Goal: Task Accomplishment & Management: Use online tool/utility

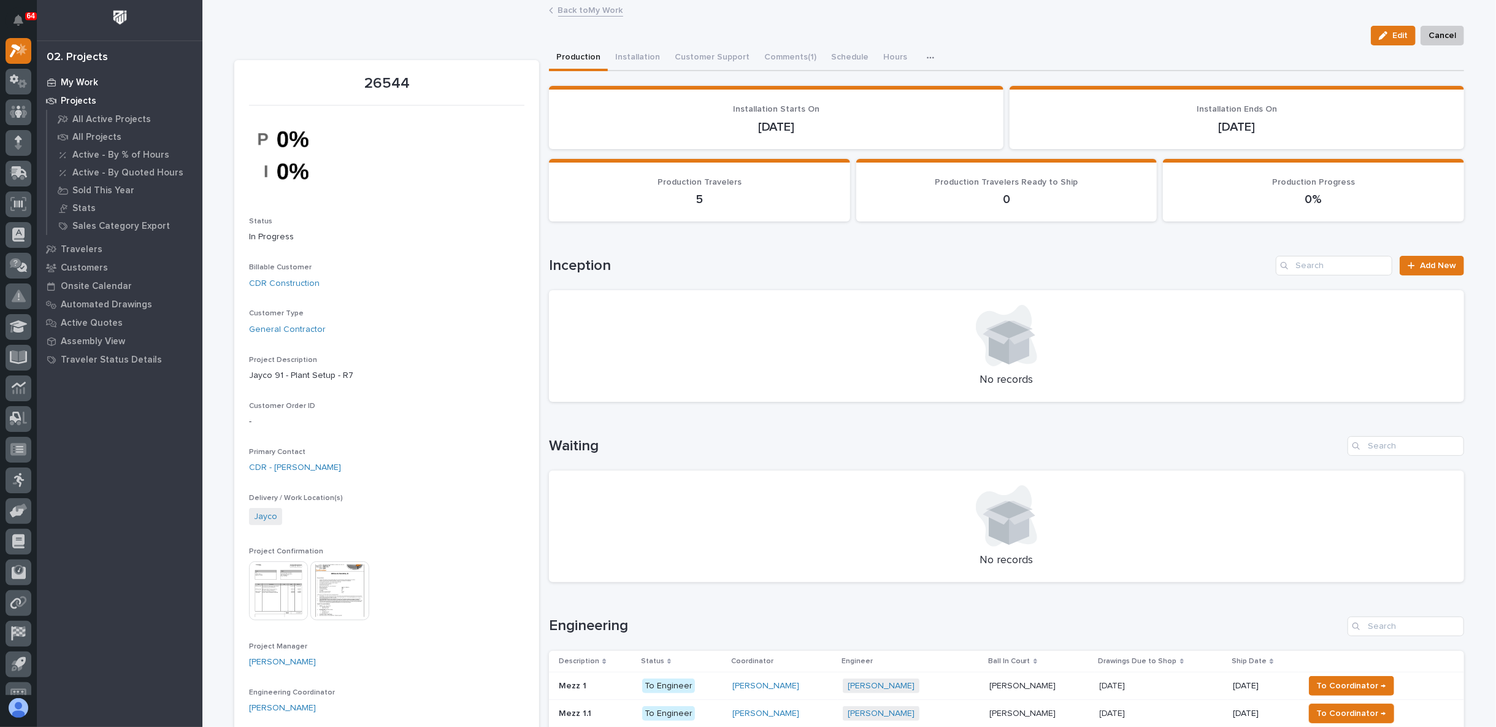
click at [57, 80] on div "My Work" at bounding box center [119, 82] width 159 height 17
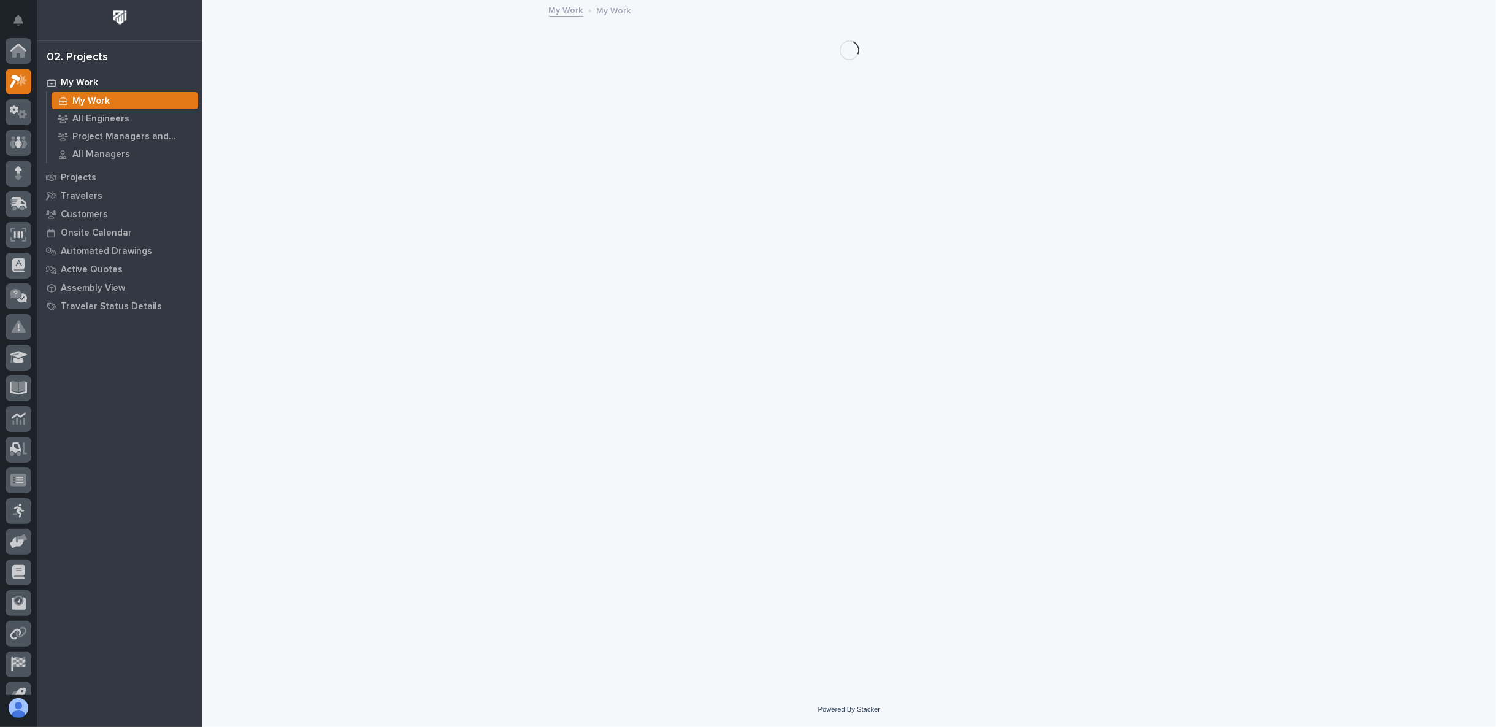
scroll to position [31, 0]
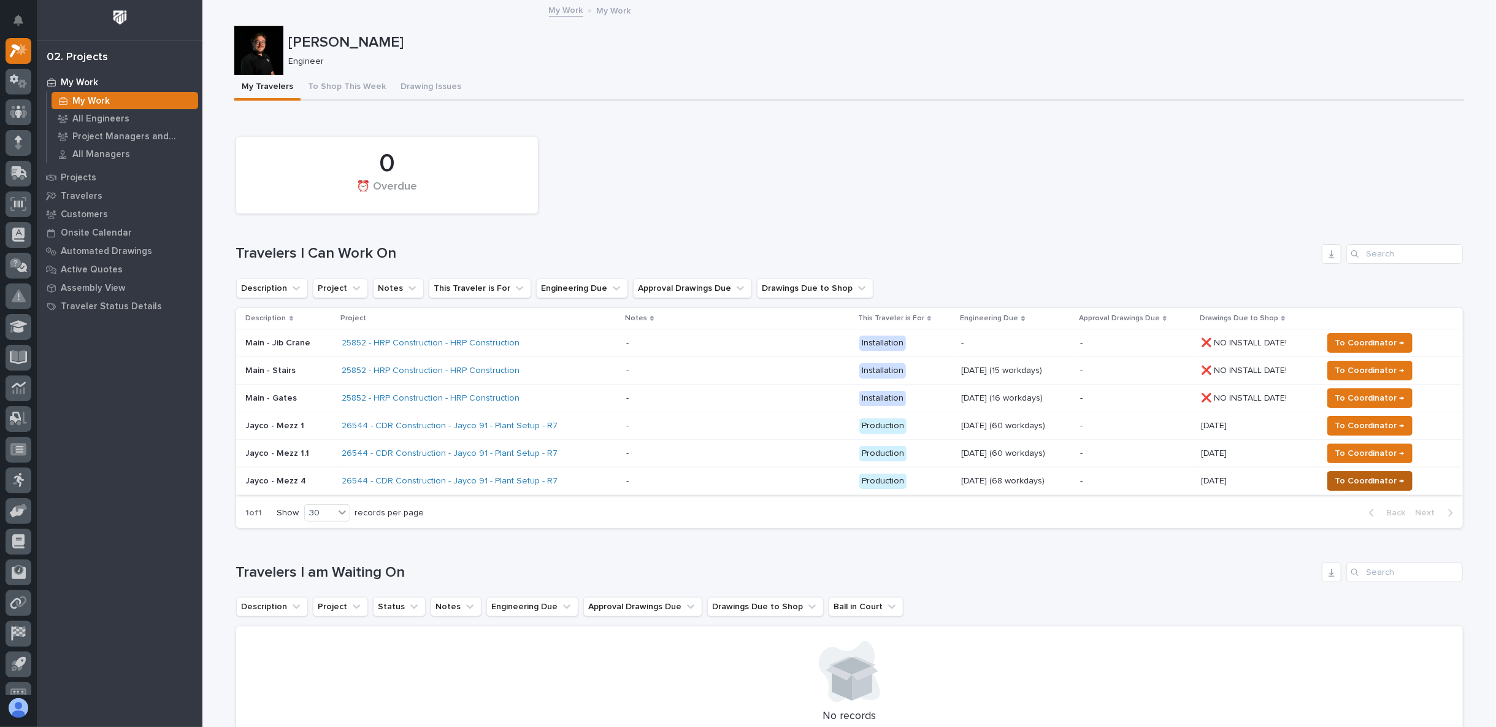
click at [1395, 478] on span "To Coordinator →" at bounding box center [1369, 480] width 69 height 15
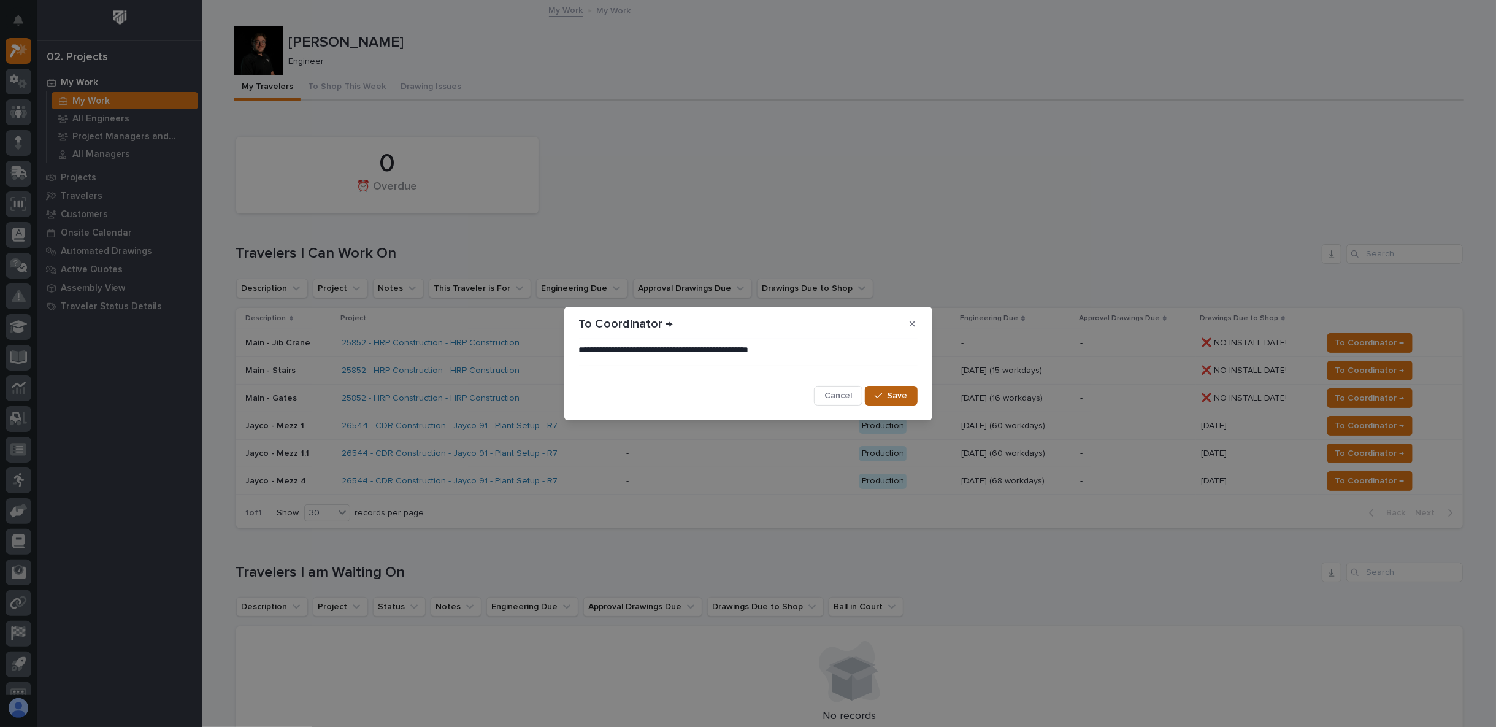
click at [901, 400] on button "Save" at bounding box center [891, 396] width 52 height 20
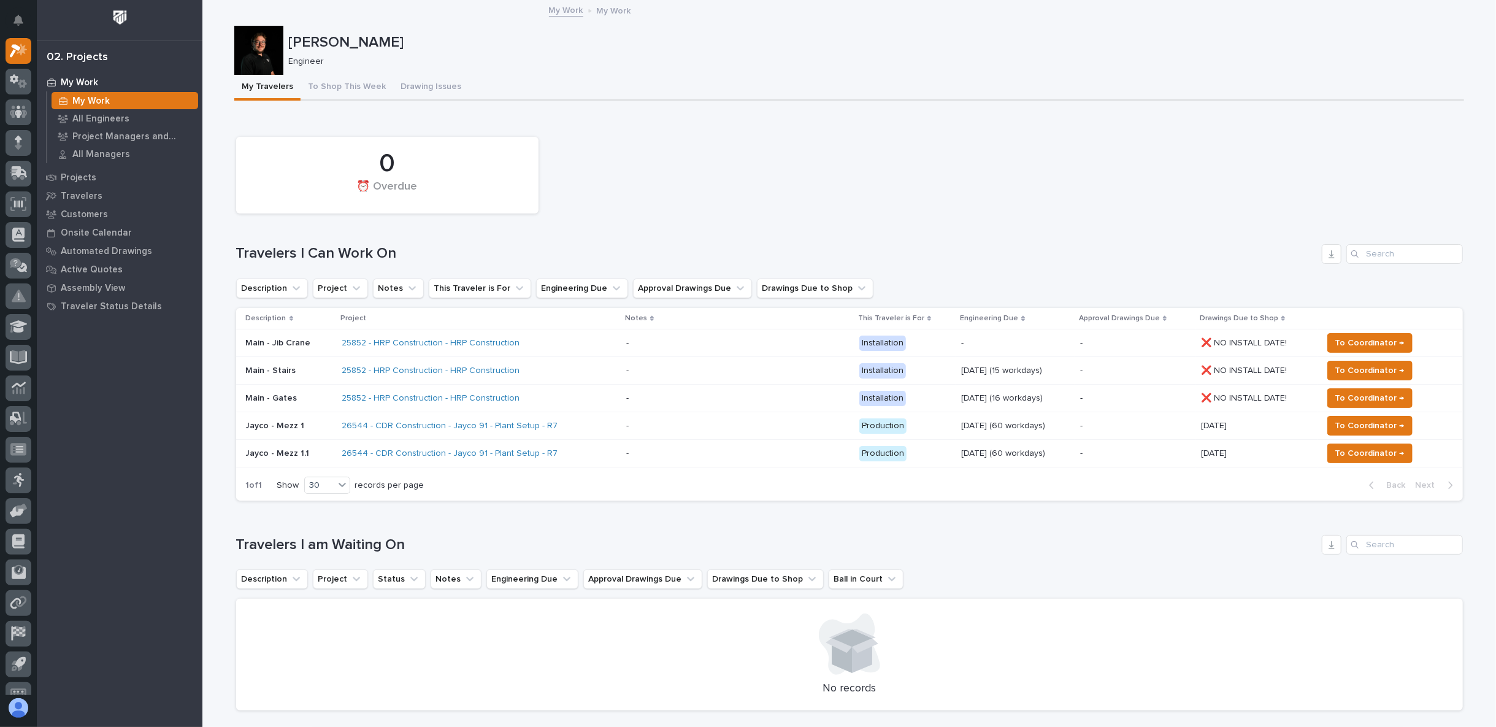
click at [285, 449] on p "Jayco - Mezz 1.1" at bounding box center [289, 453] width 86 height 10
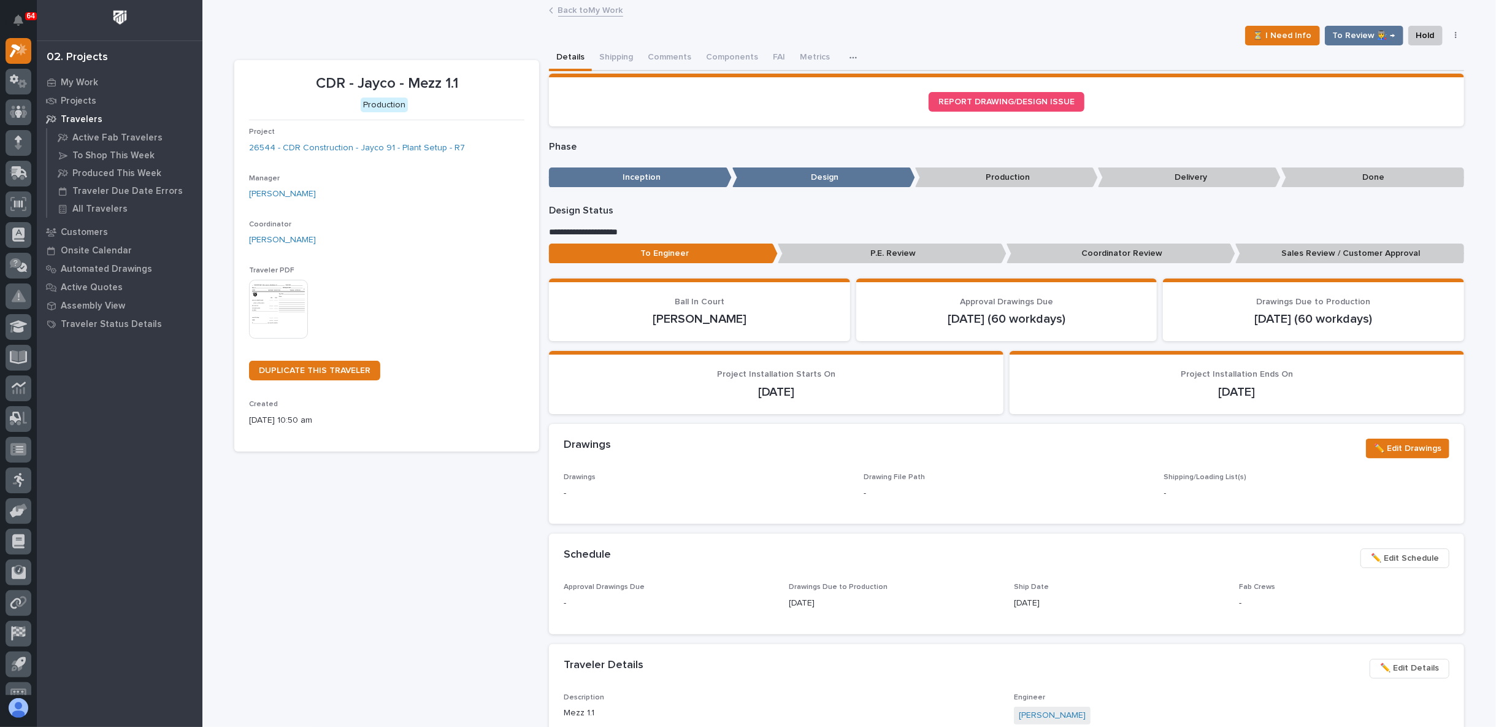
click at [1455, 37] on icon "button" at bounding box center [1456, 35] width 2 height 9
click at [1375, 57] on span "Cancel" at bounding box center [1376, 60] width 28 height 15
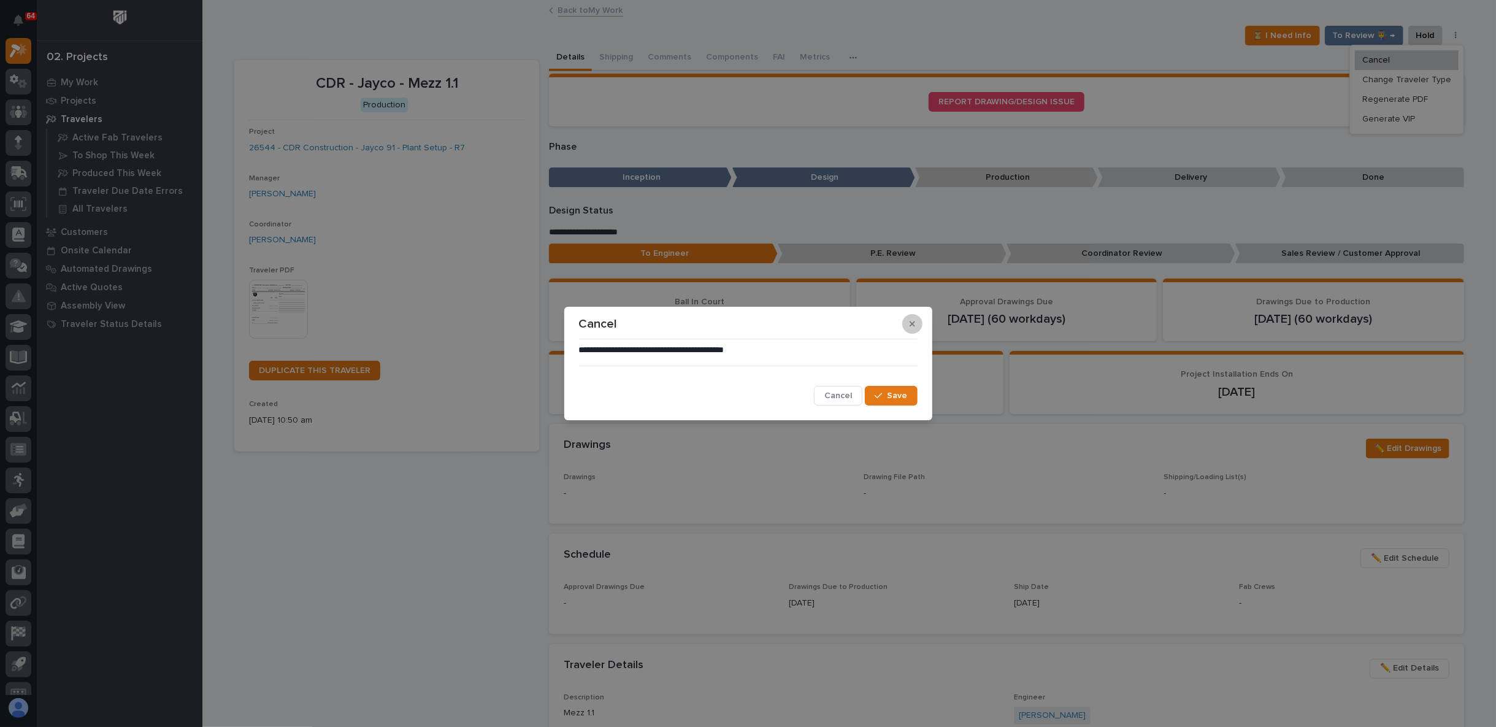
click at [913, 321] on icon "button" at bounding box center [912, 323] width 6 height 9
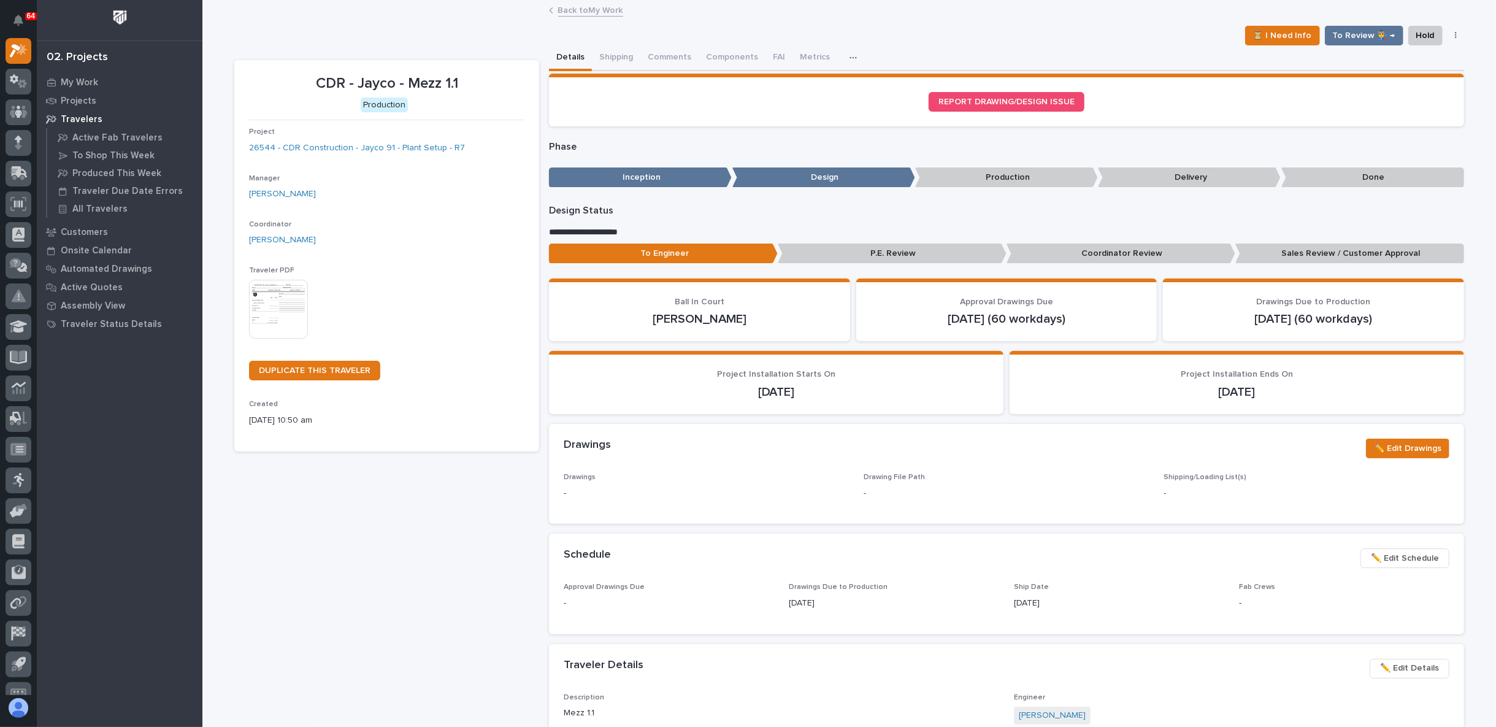
click at [549, 10] on icon at bounding box center [551, 10] width 4 height 6
click at [560, 8] on link "Back to My Work" at bounding box center [590, 9] width 65 height 14
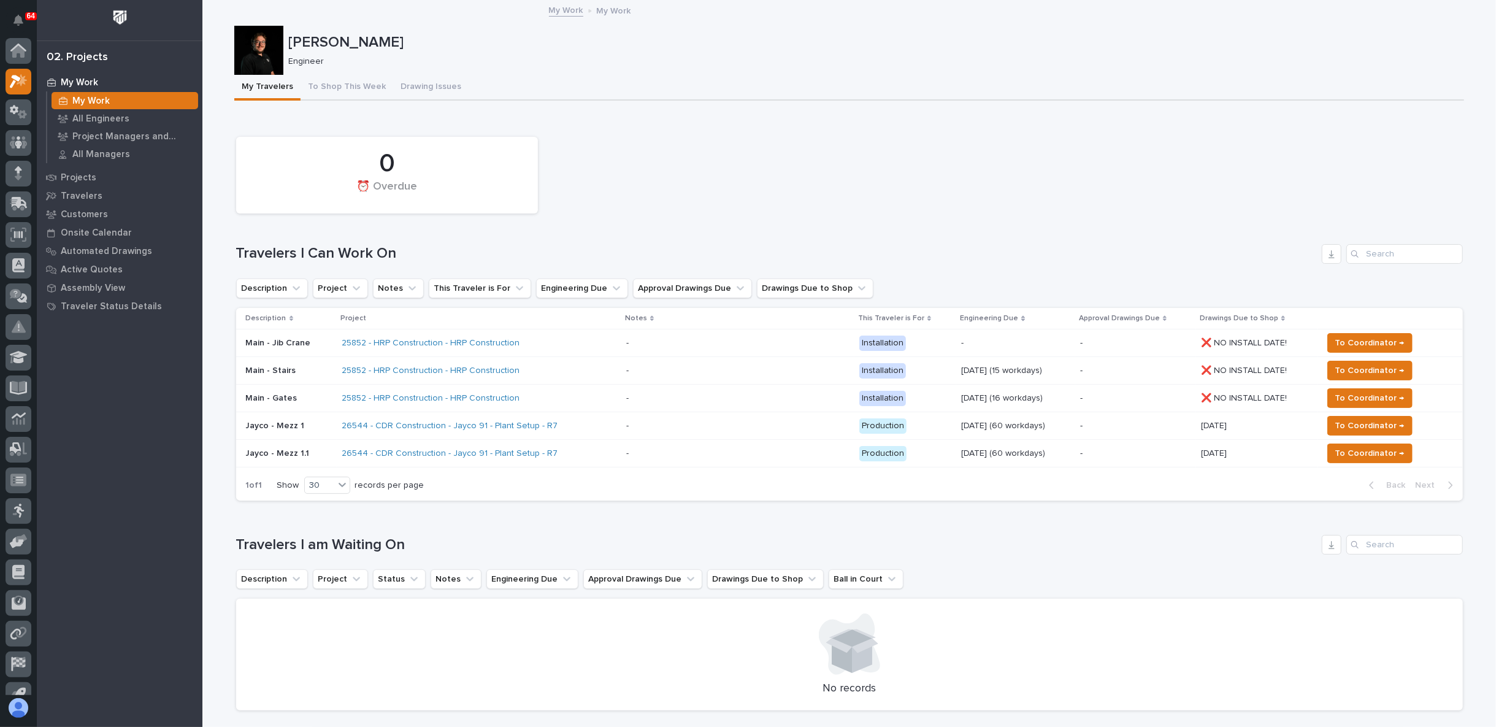
scroll to position [33, 0]
click at [627, 187] on div "0 ⏰ Overdue" at bounding box center [849, 175] width 1239 height 89
